Goal: Task Accomplishment & Management: Manage account settings

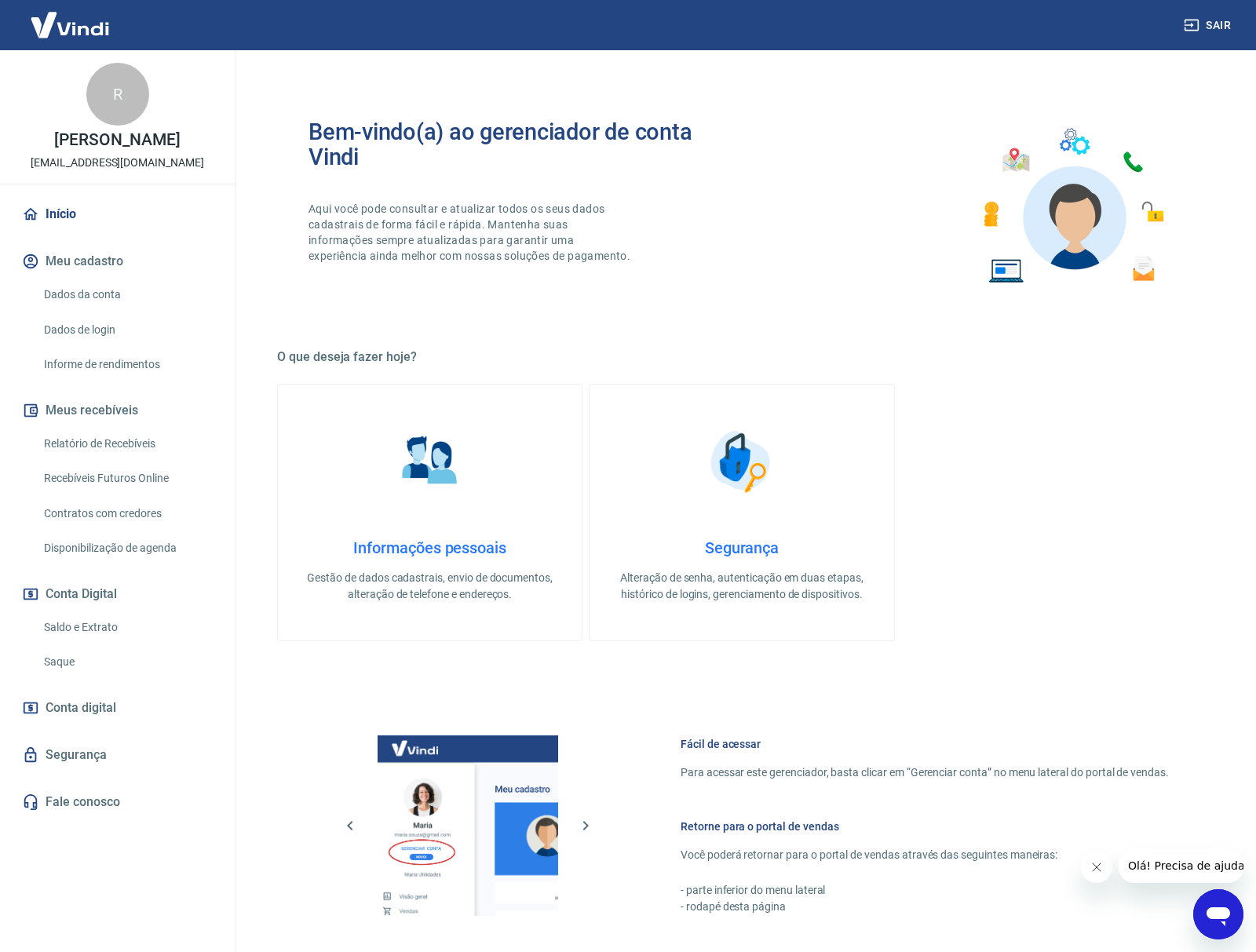
click at [85, 620] on link "Saldo e Extrato" at bounding box center [126, 627] width 178 height 32
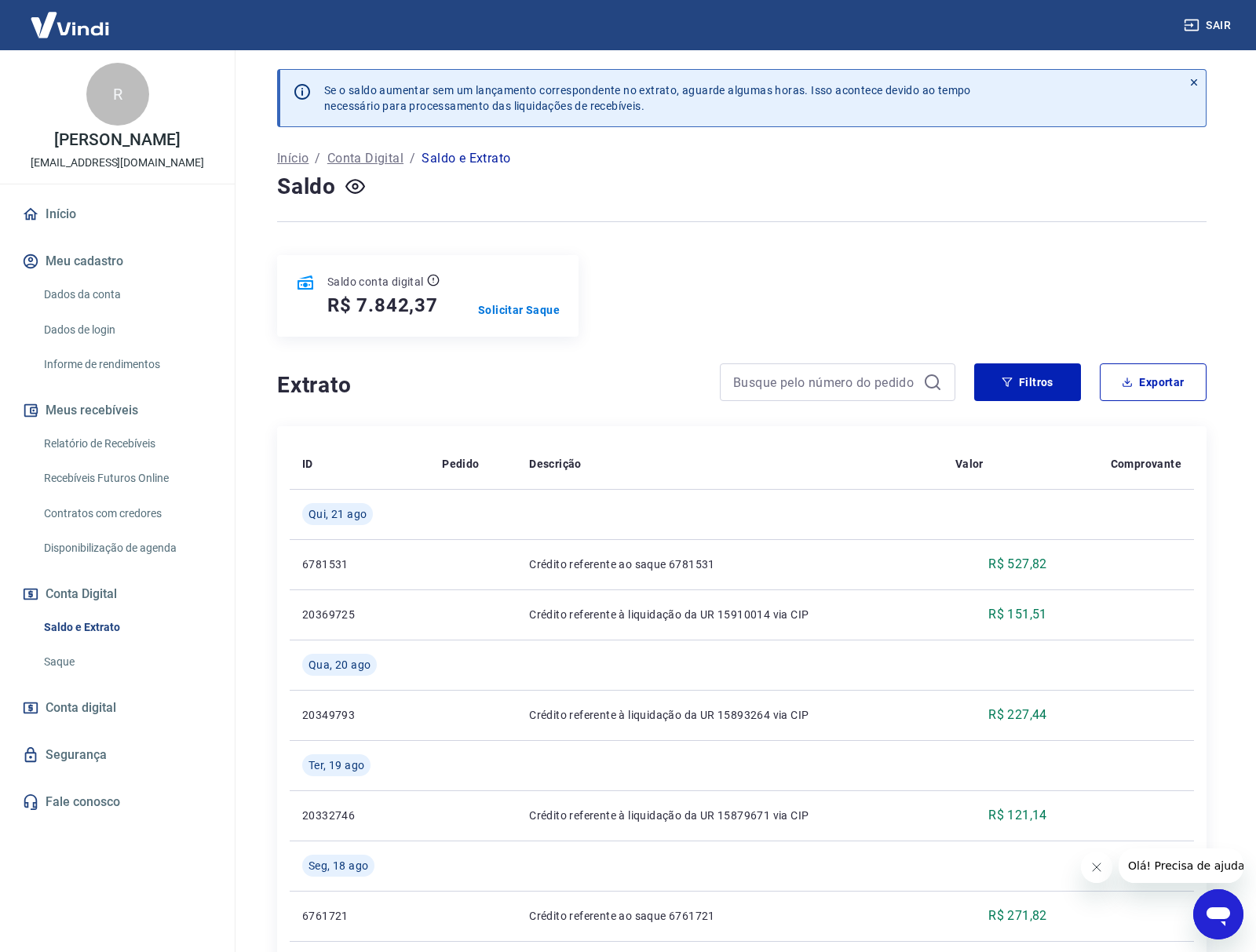
click at [752, 281] on div "Saldo conta digital R$ 7.842,37 Solicitar Saque" at bounding box center [742, 296] width 930 height 82
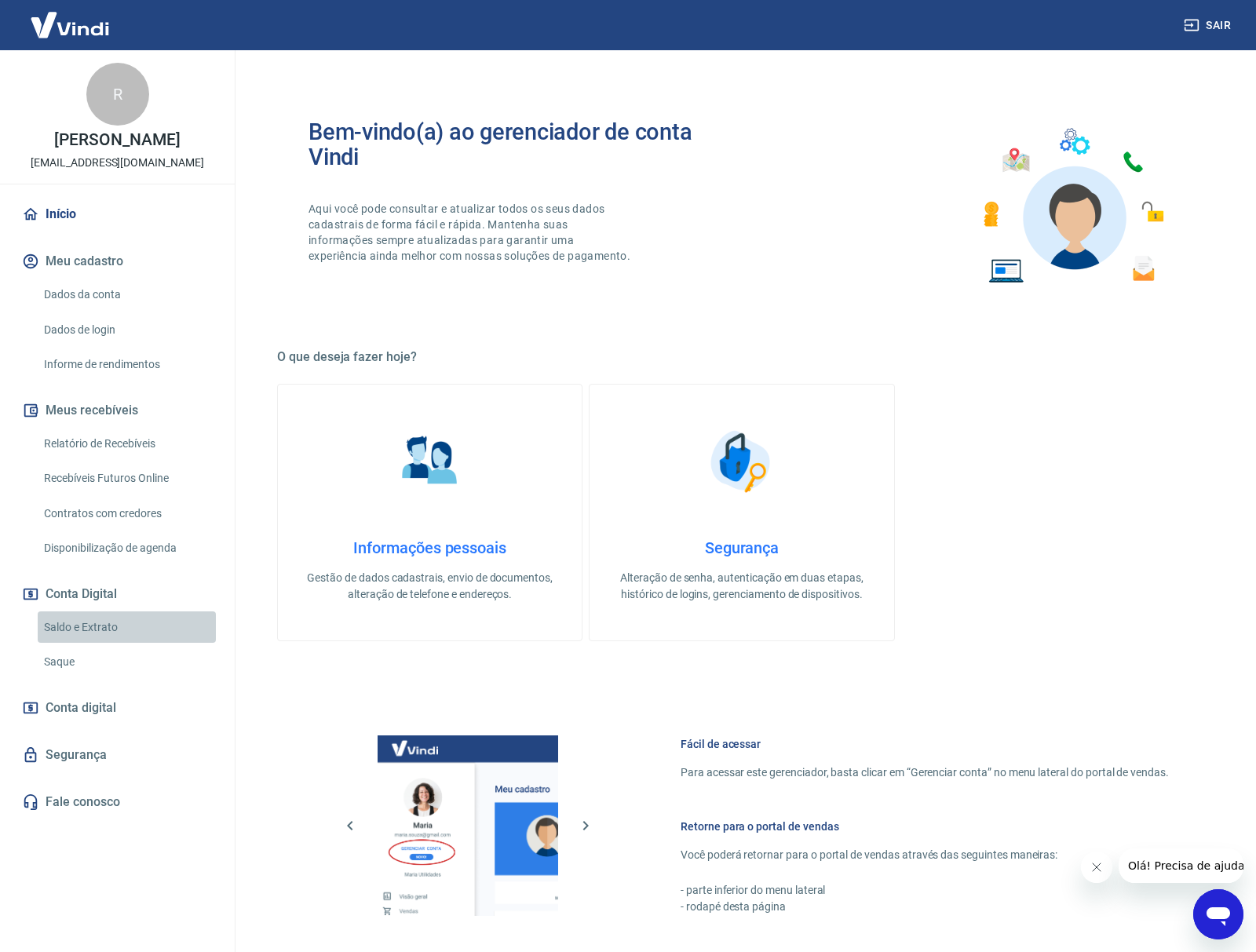
click at [64, 625] on link "Saldo e Extrato" at bounding box center [126, 627] width 178 height 32
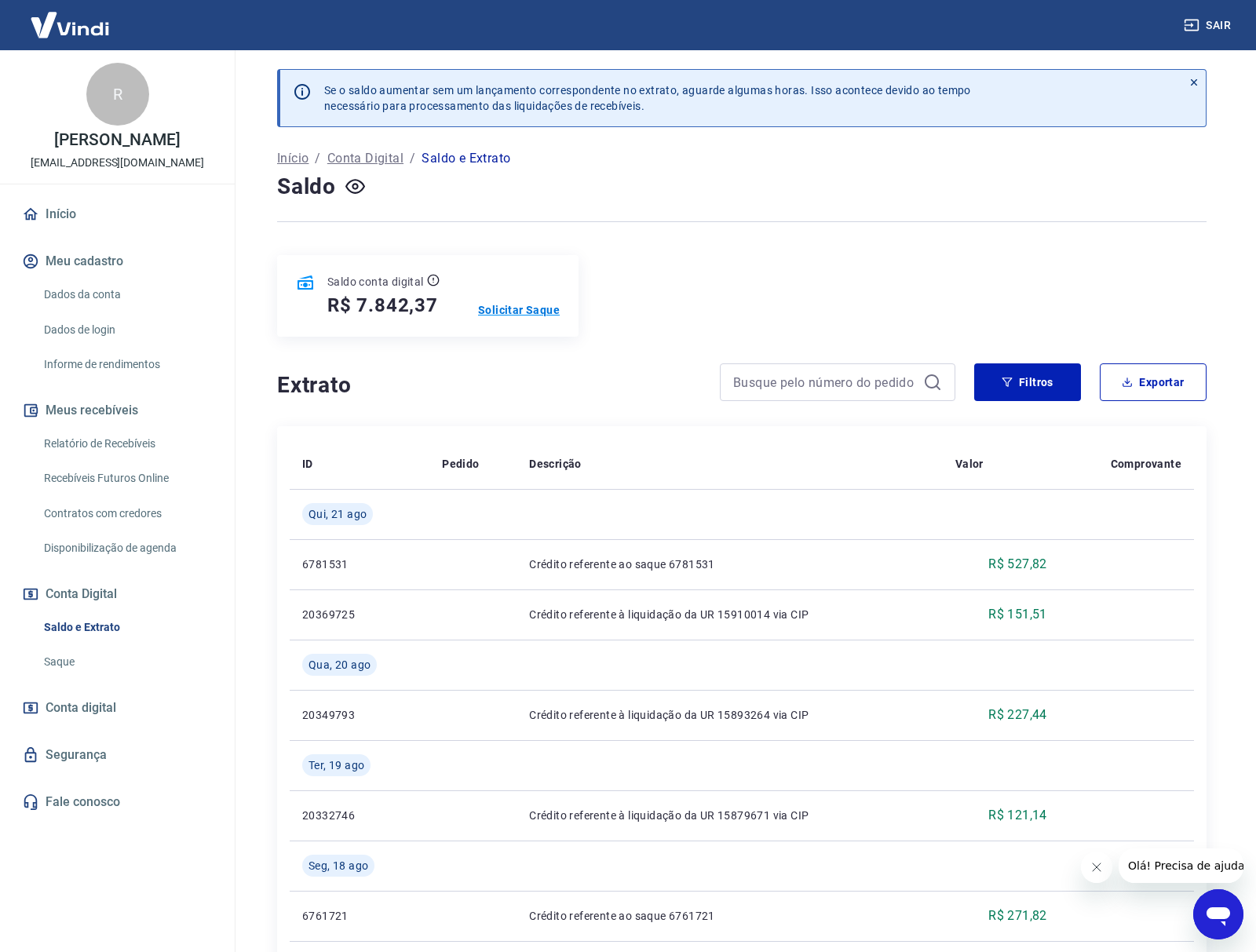
click at [509, 314] on p "Solicitar Saque" at bounding box center [519, 310] width 82 height 15
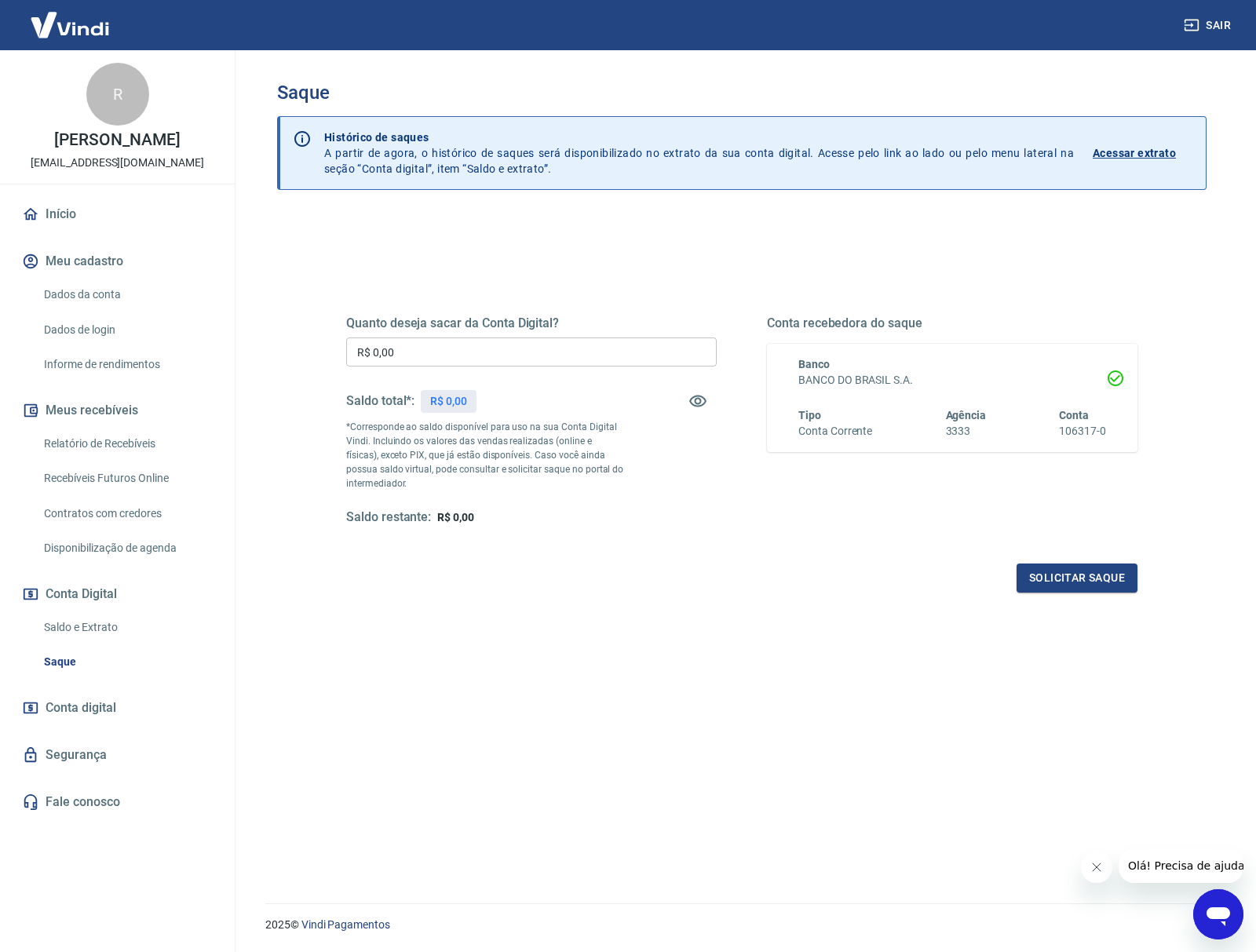
click at [503, 355] on input "R$ 0,00" at bounding box center [532, 352] width 371 height 29
type input "R$ 7.500,00"
click at [1093, 580] on button "Solicitar saque" at bounding box center [1077, 578] width 121 height 29
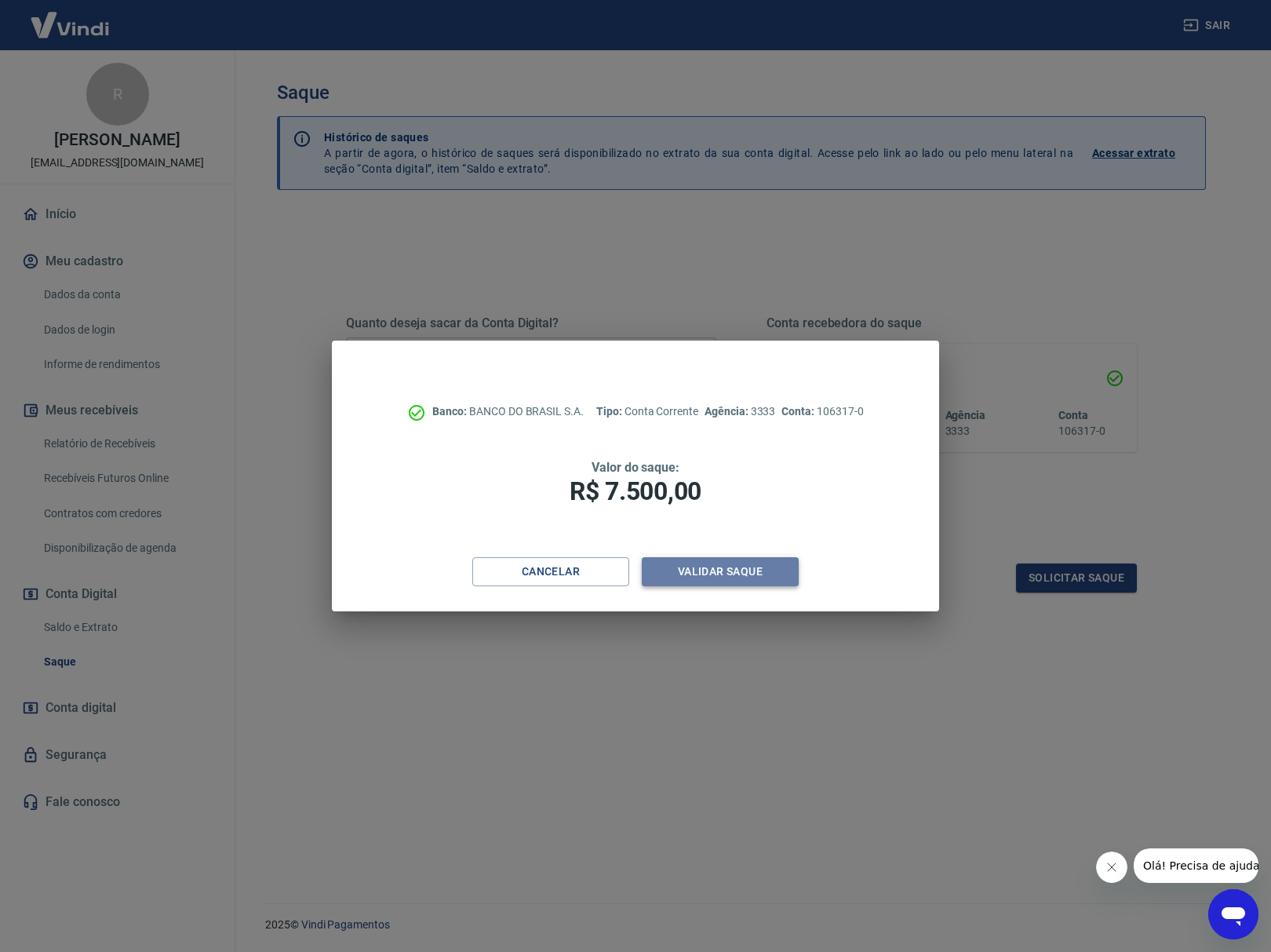
click at [698, 568] on button "Validar saque" at bounding box center [720, 571] width 157 height 29
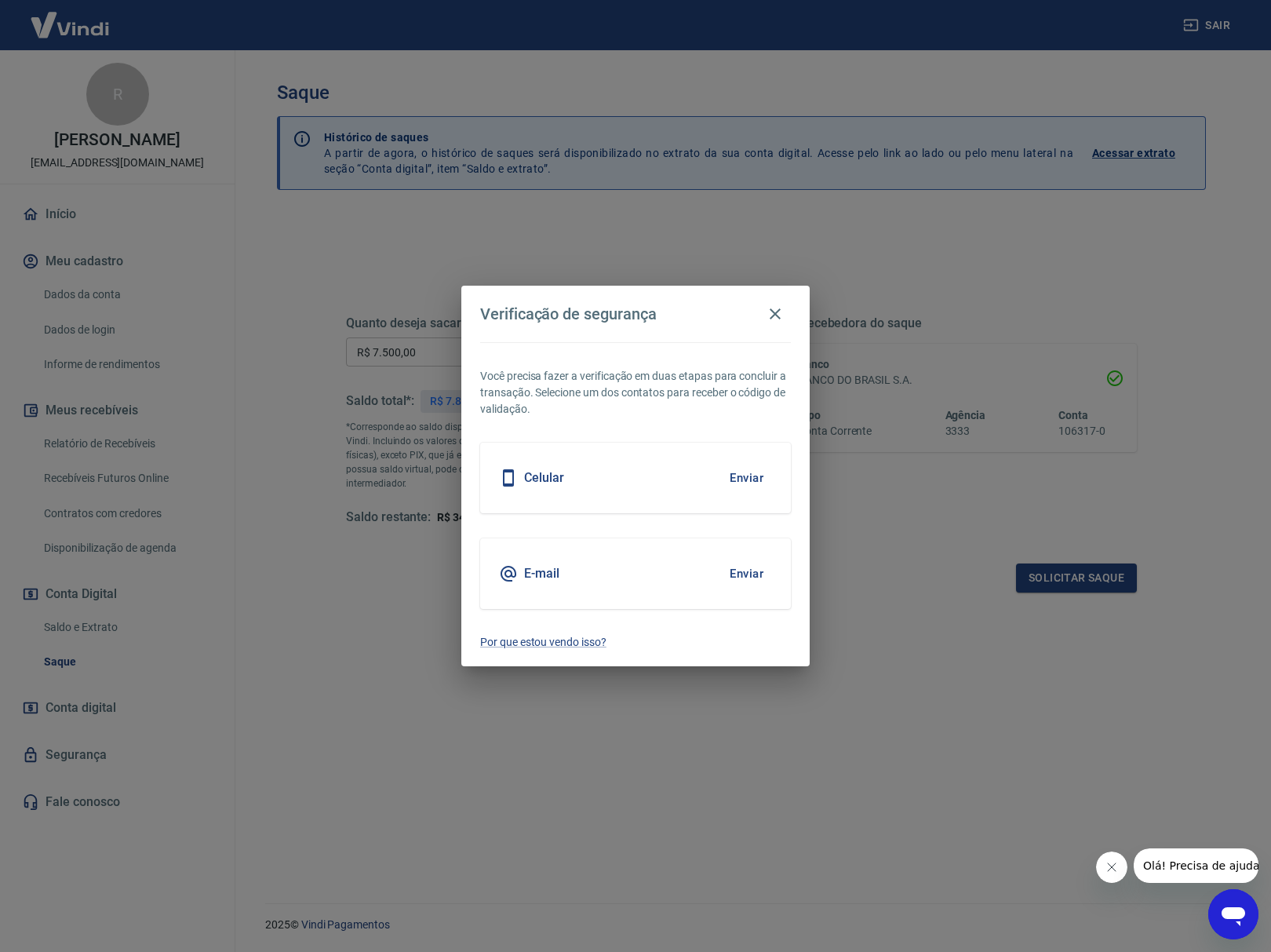
click at [749, 470] on button "Enviar" at bounding box center [747, 478] width 51 height 33
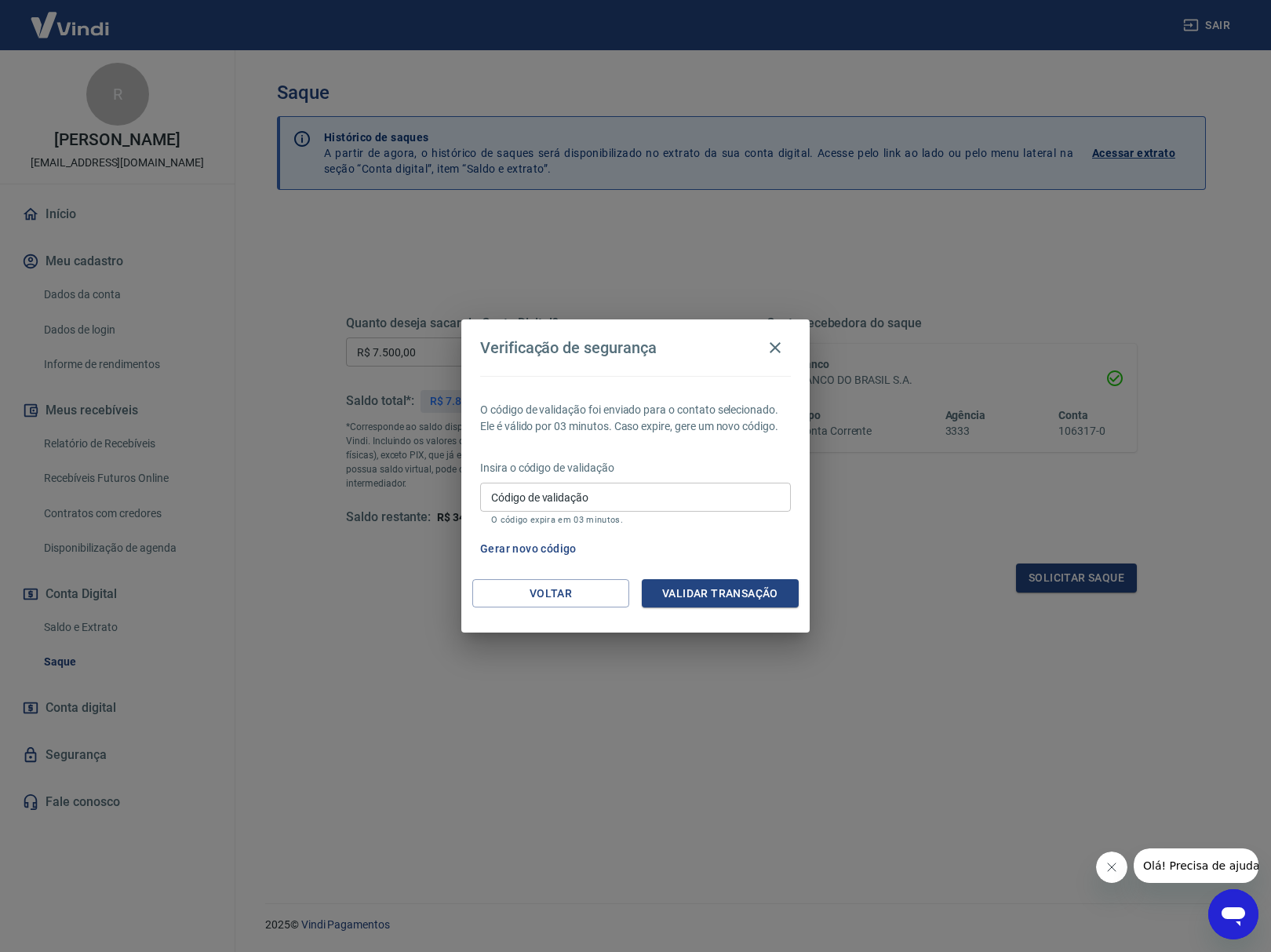
click at [645, 496] on input "Código de validação" at bounding box center [636, 497] width 311 height 29
paste input "792764"
type input "792764"
click at [736, 602] on button "Validar transação" at bounding box center [720, 594] width 157 height 29
